Goal: Feedback & Contribution: Submit feedback/report problem

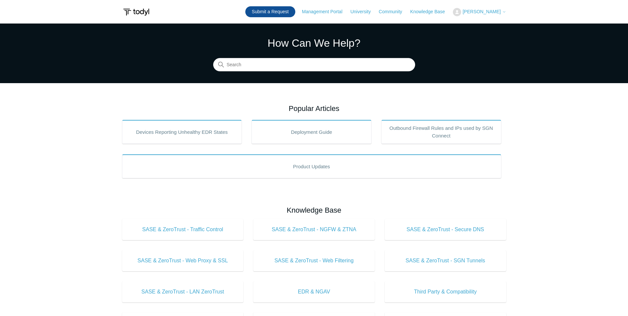
click at [283, 12] on link "Submit a Request" at bounding box center [270, 11] width 50 height 11
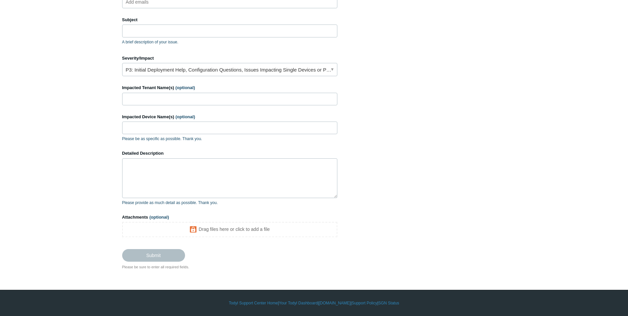
scroll to position [62, 0]
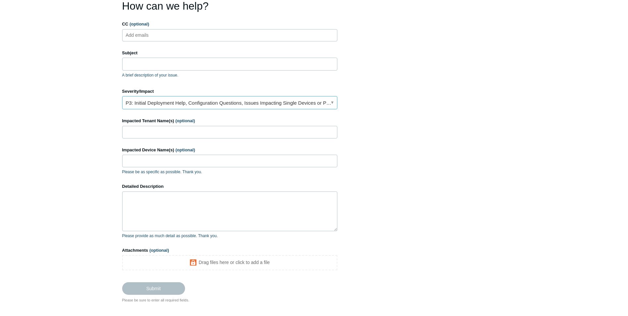
click at [323, 99] on link "P3: Initial Deployment Help, Configuration Questions, Issues Impacting Single D…" at bounding box center [229, 102] width 215 height 13
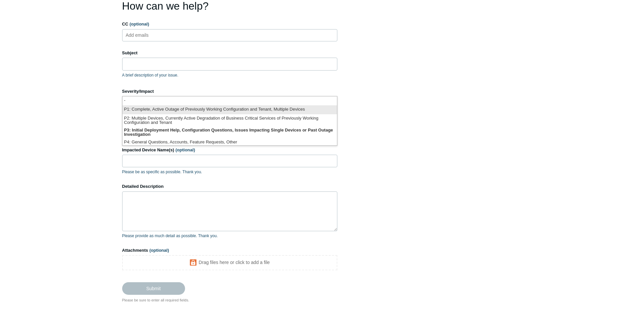
click at [264, 109] on li "P1: Complete, Active Outage of Previously Working Configuration and Tenant, Mul…" at bounding box center [230, 109] width 215 height 9
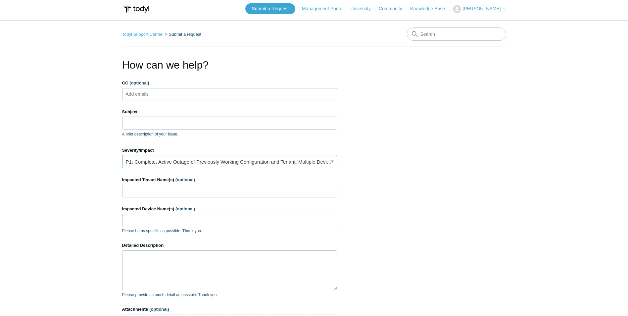
scroll to position [0, 0]
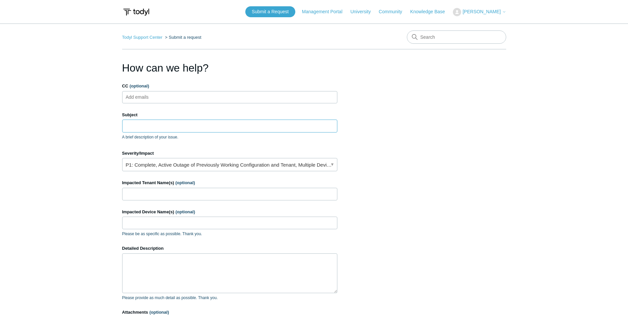
click at [201, 122] on input "Subject" at bounding box center [229, 126] width 215 height 13
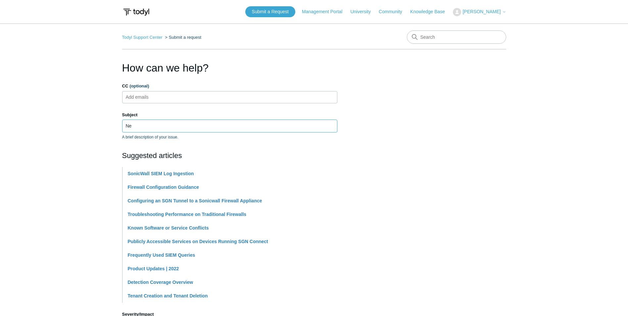
type input "N"
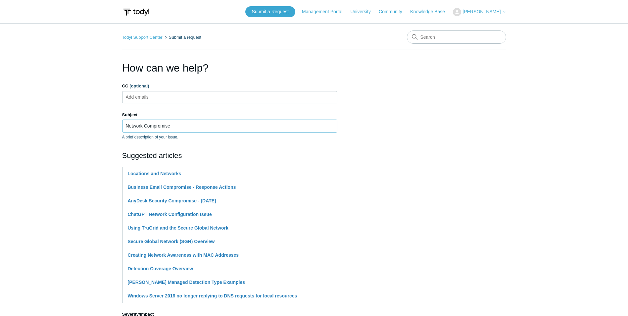
type input "Network Compromise"
click at [52, 137] on main "Todyl Support Center Submit a request How can we help? CC (optional) Add emails…" at bounding box center [314, 275] width 628 height 502
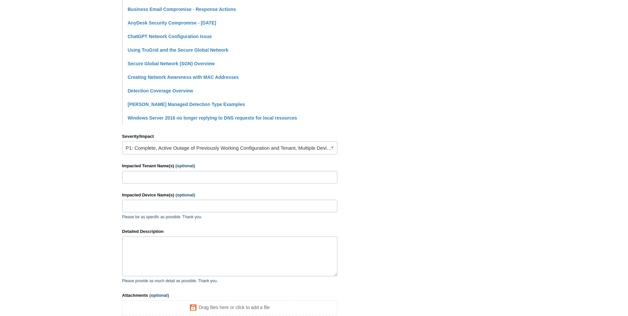
scroll to position [199, 0]
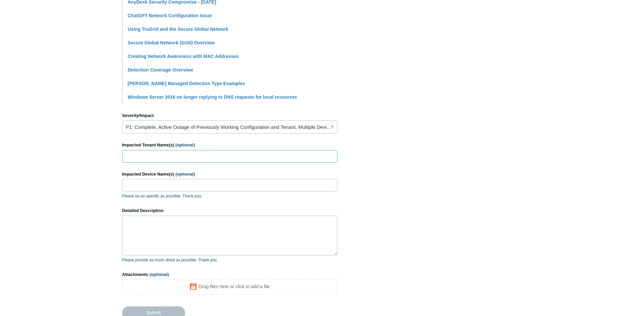
click at [150, 153] on input "Impacted Tenant Name(s) (optional)" at bounding box center [229, 156] width 215 height 13
click at [169, 156] on input "Impacted Tenant Name(s) (optional)" at bounding box center [229, 156] width 215 height 13
paste input "Biomechanix Inc."
type input "Biomechanix Inc."
click at [163, 185] on input "Impacted Device Name(s) (optional)" at bounding box center [229, 185] width 215 height 13
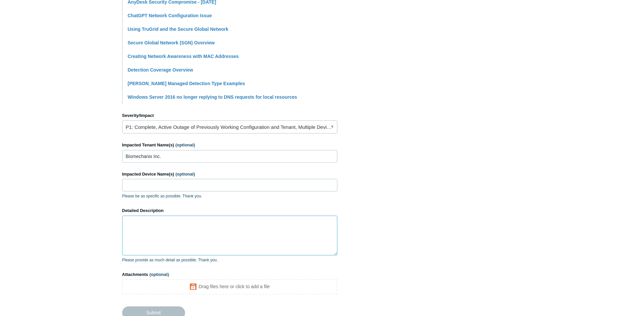
click at [158, 234] on textarea "Detailed Description" at bounding box center [229, 236] width 215 height 40
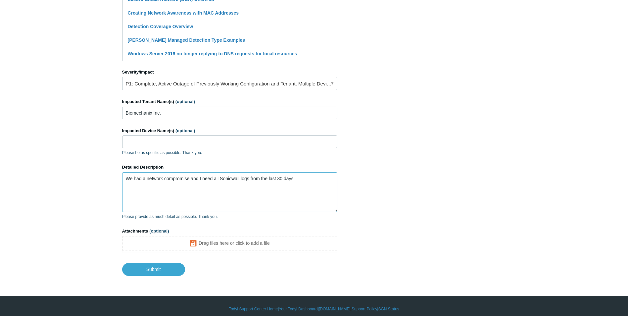
scroll to position [248, 0]
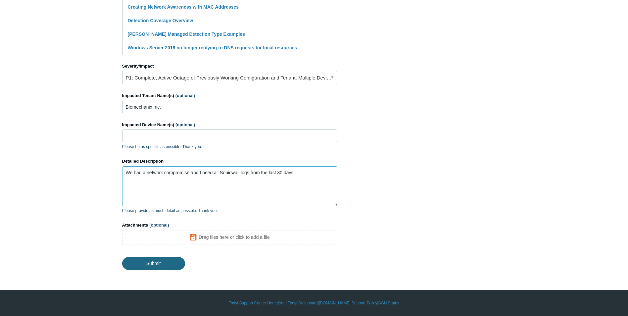
type textarea "We had a network compromise and I need all Sonicwall logs from the last 30 days"
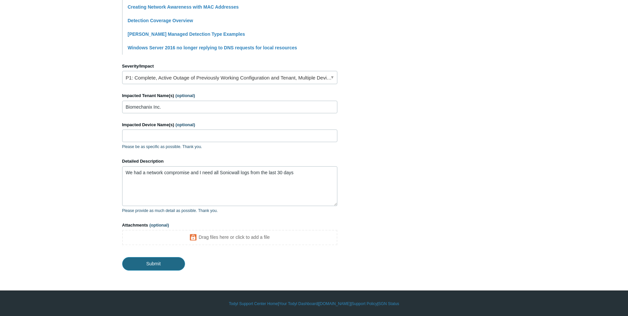
click at [141, 258] on input "Submit" at bounding box center [153, 263] width 63 height 13
